Goal: Task Accomplishment & Management: Complete application form

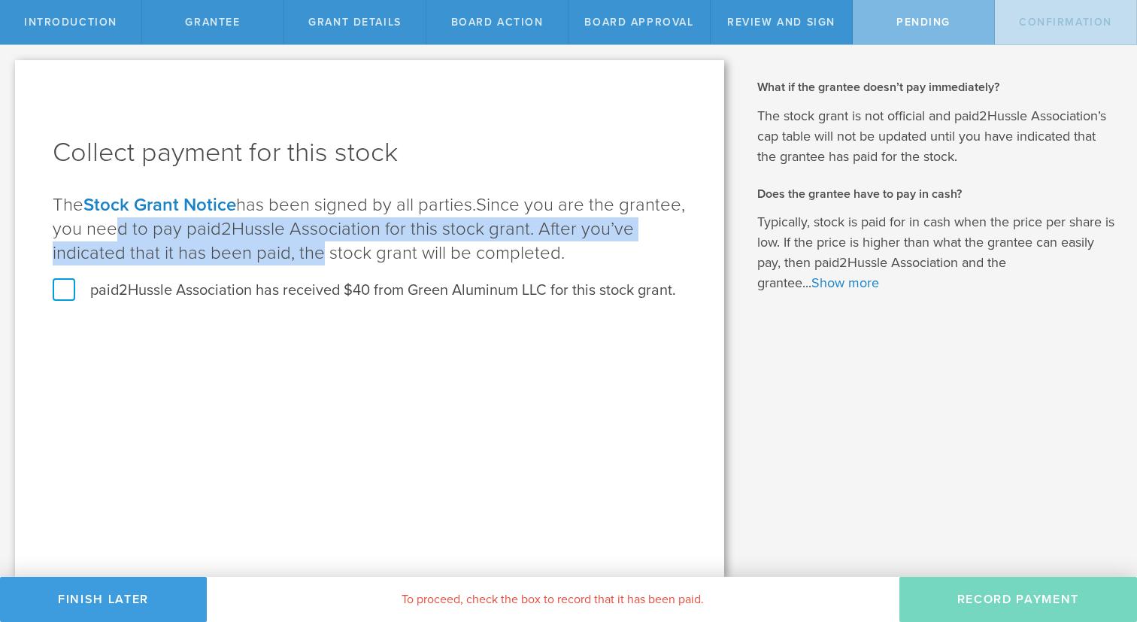
drag, startPoint x: 175, startPoint y: 227, endPoint x: 370, endPoint y: 242, distance: 195.3
click at [370, 242] on span "Since you are the grantee, you need to pay paid2Hussle Association for this sto…" at bounding box center [369, 229] width 632 height 70
click at [367, 249] on span "Since you are the grantee, you need to pay paid2Hussle Association for this sto…" at bounding box center [369, 229] width 632 height 70
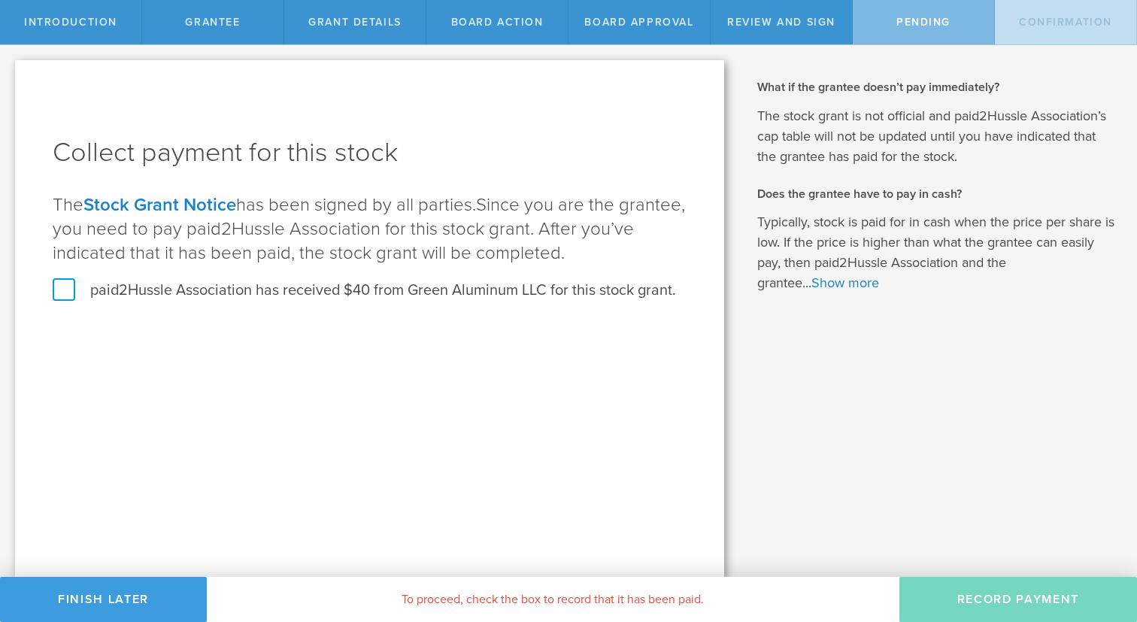
click at [74, 290] on label "paid2Hussle Association has received $40 from Green Aluminum LLC for this stock…" at bounding box center [364, 290] width 623 height 20
click at [0, 0] on input "paid2Hussle Association has received $40 from Green Aluminum LLC for this stock…" at bounding box center [0, 0] width 0 height 0
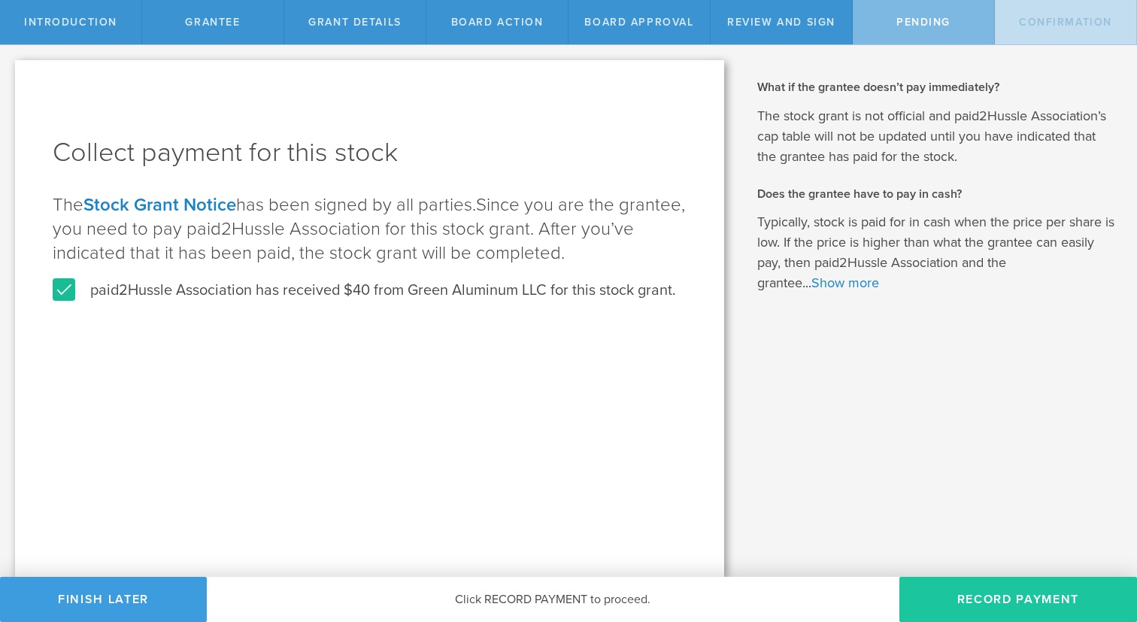
click at [1020, 608] on button "Record Payment" at bounding box center [1018, 599] width 238 height 45
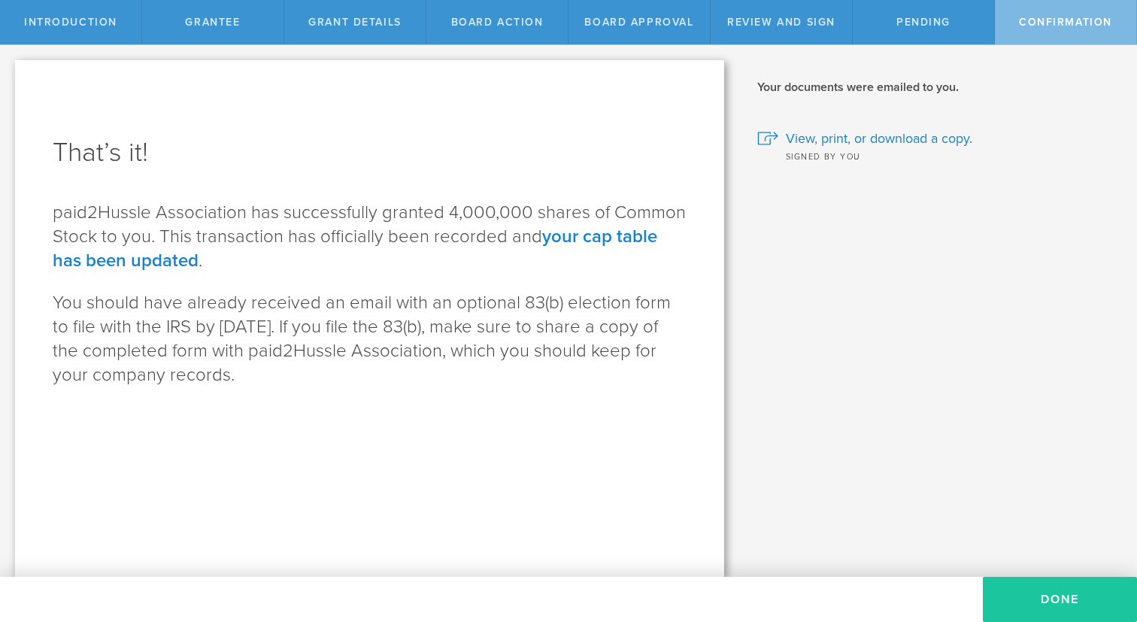
click at [1082, 602] on button "Done" at bounding box center [1060, 599] width 154 height 45
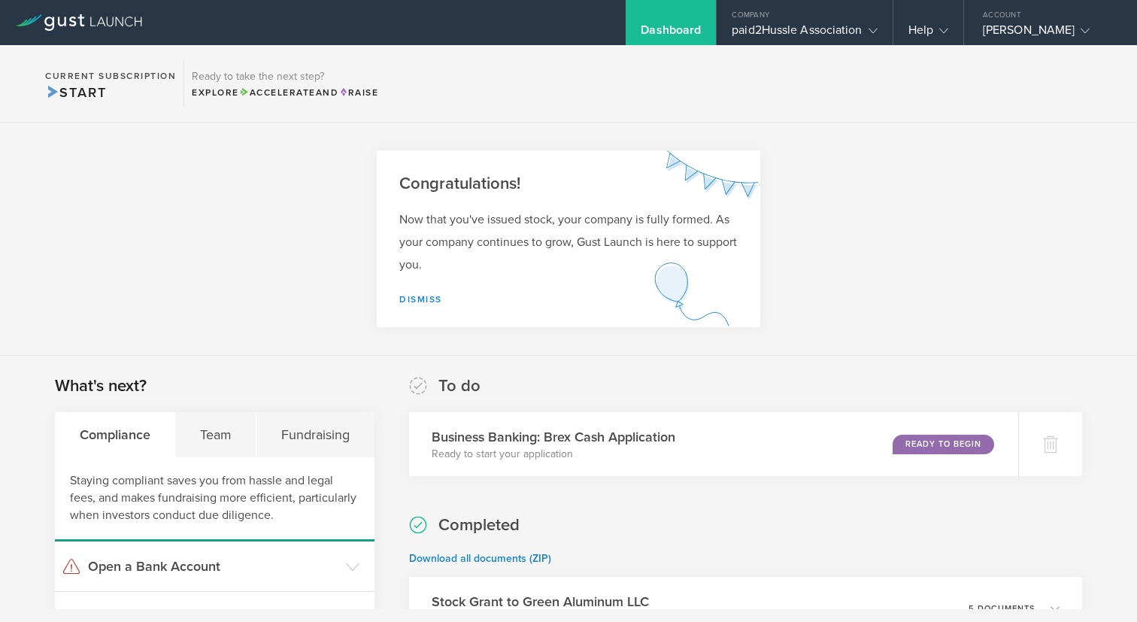
click at [1074, 323] on section "Congratulations! Now that you've issued stock, your company is fully formed. As…" at bounding box center [568, 239] width 1137 height 233
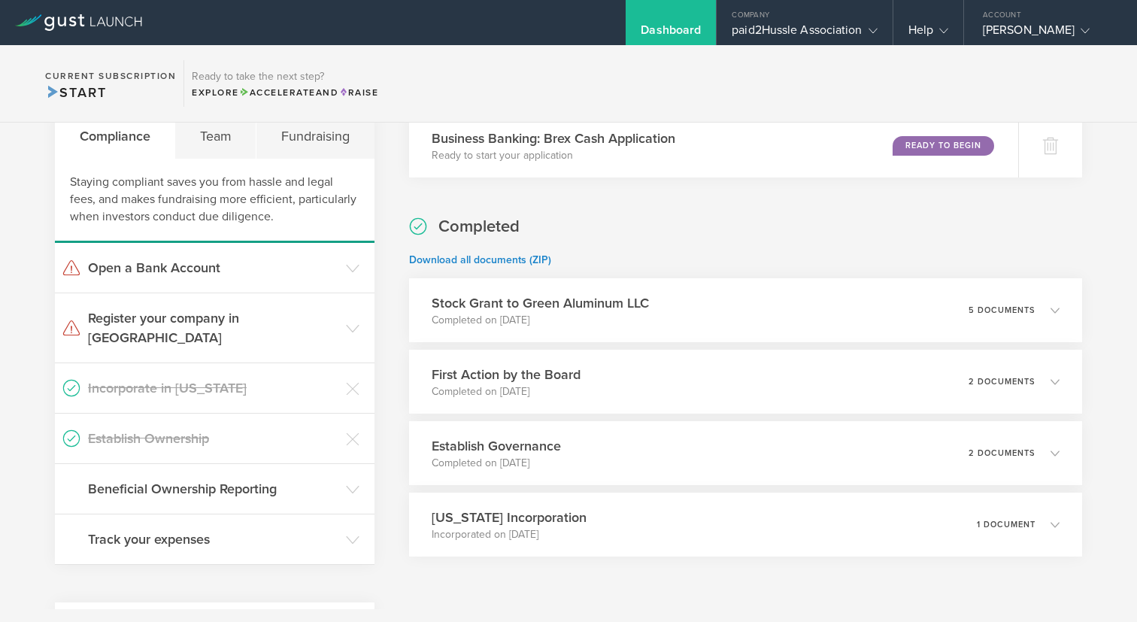
scroll to position [301, 0]
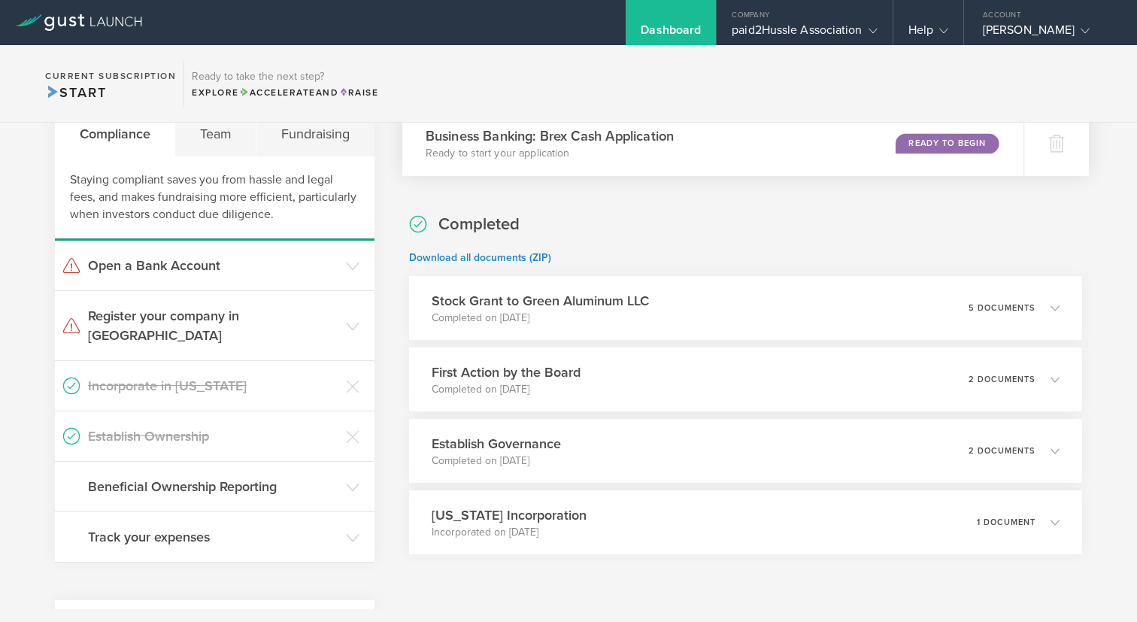
click at [956, 147] on div "Ready to Begin" at bounding box center [946, 143] width 103 height 20
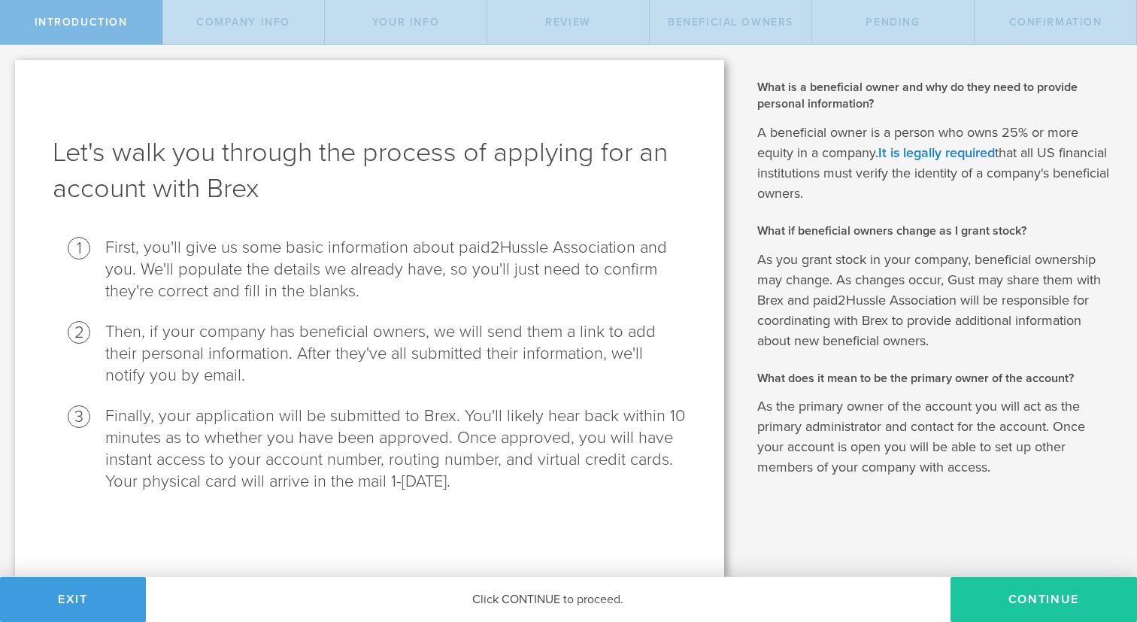
click at [1017, 600] on button "Continue" at bounding box center [1043, 599] width 186 height 45
